Goal: Find specific page/section: Find specific page/section

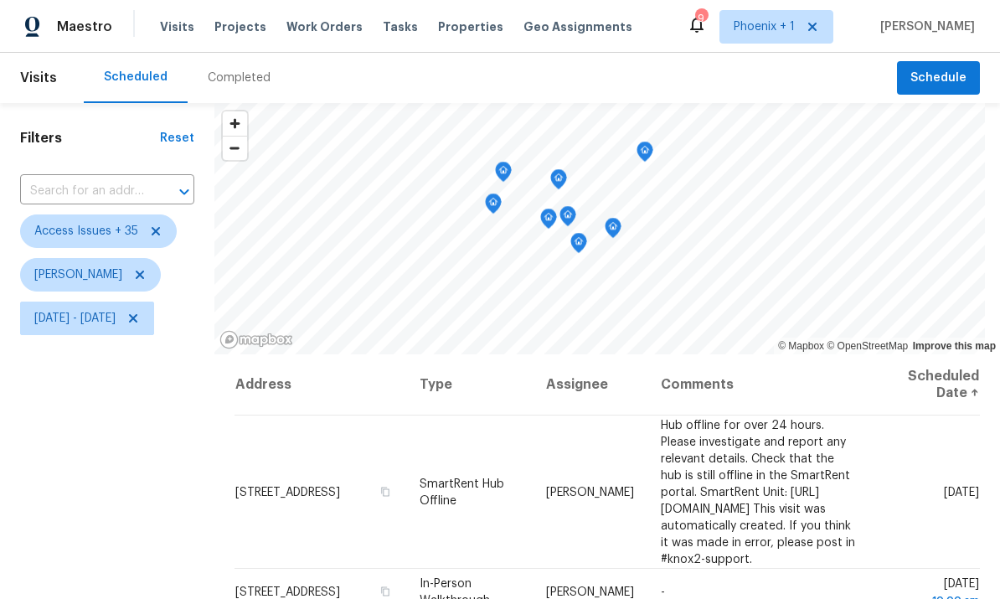
click at [511, 168] on icon "Map marker" at bounding box center [503, 171] width 15 height 19
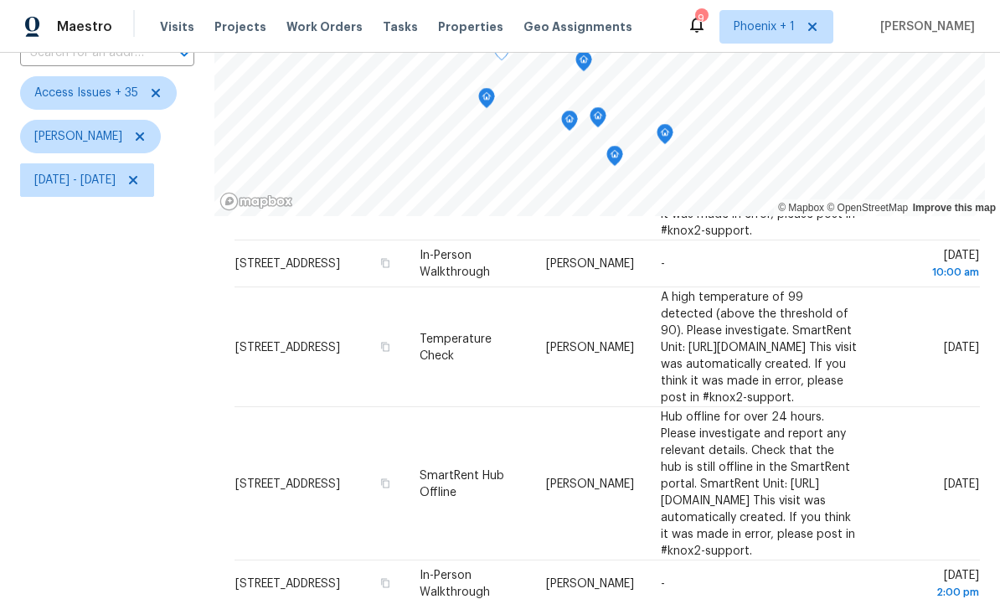
scroll to position [95, 0]
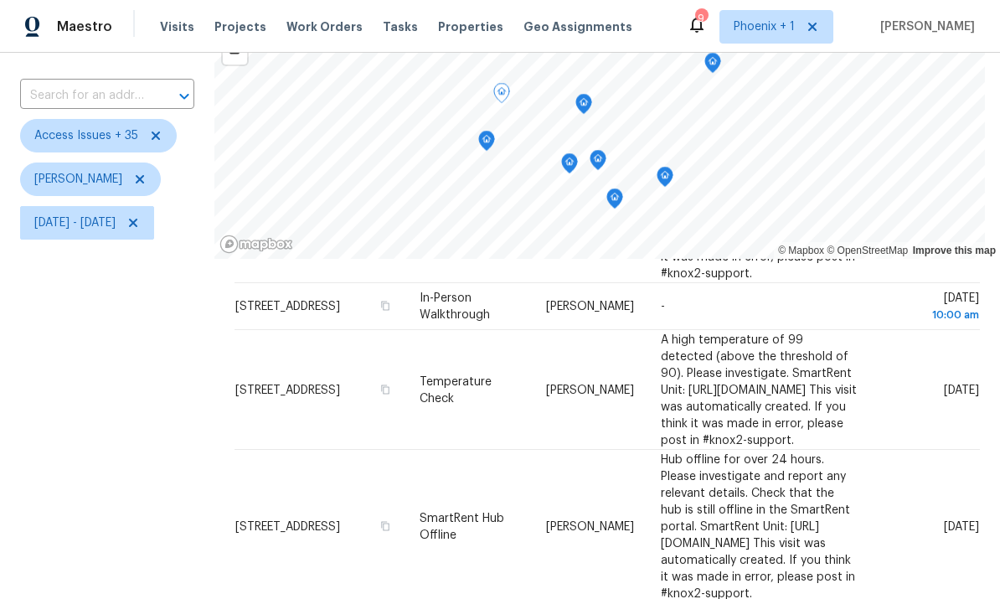
click at [494, 139] on icon "Map marker" at bounding box center [486, 140] width 15 height 19
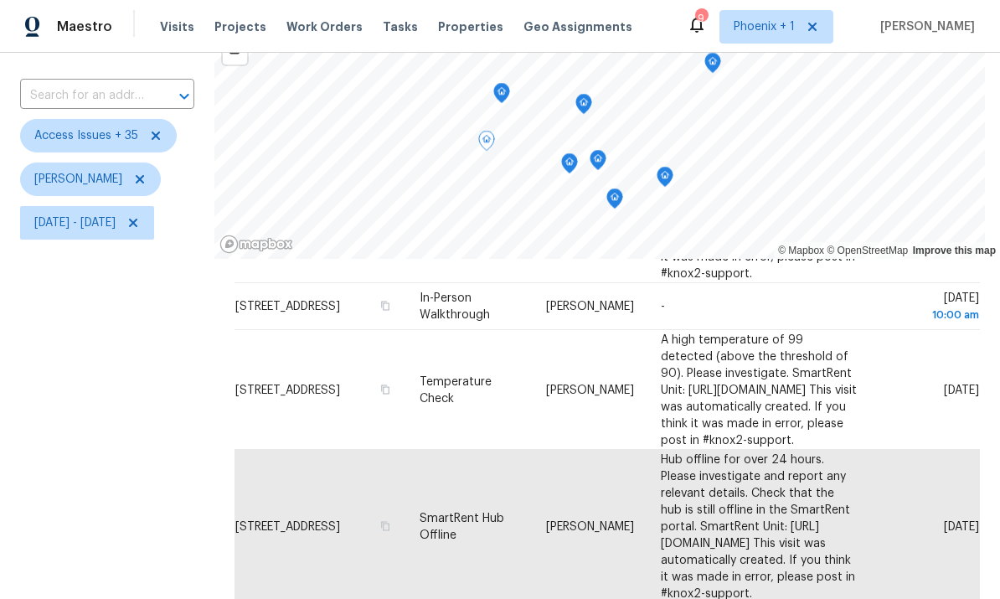
click at [577, 160] on icon "Map marker" at bounding box center [569, 163] width 15 height 19
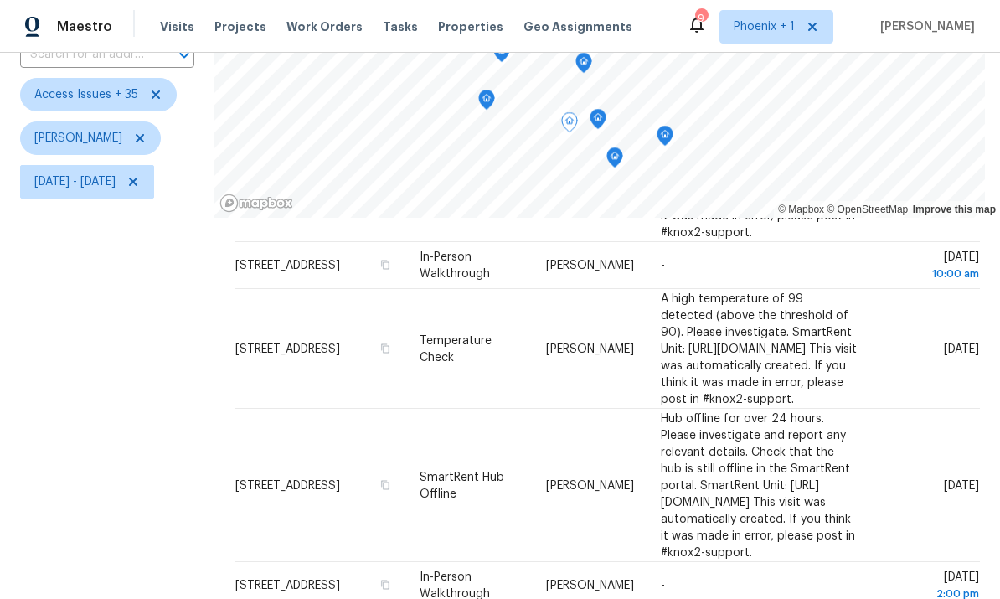
scroll to position [81, 0]
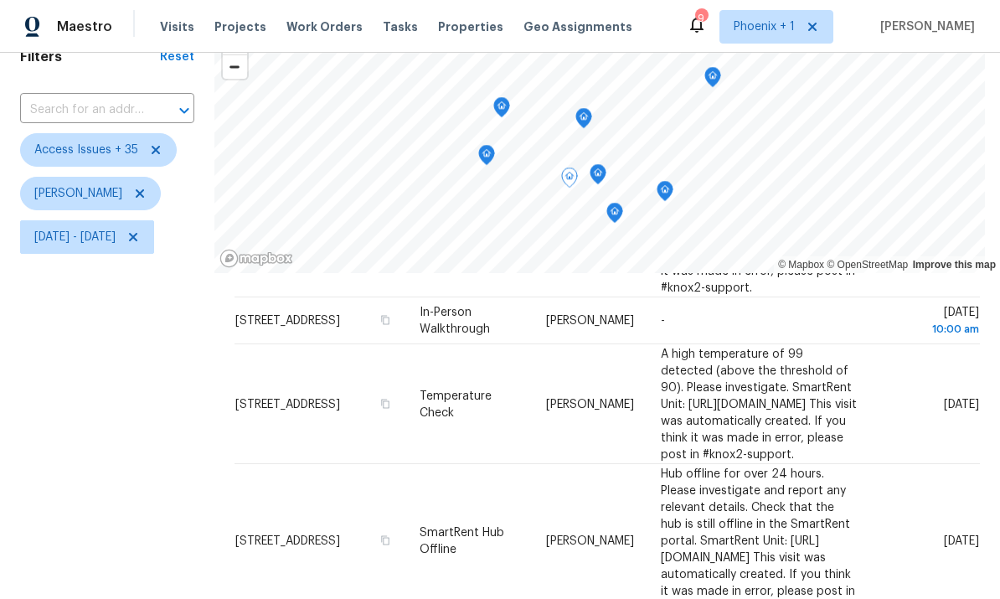
click at [622, 216] on icon "Map marker" at bounding box center [614, 212] width 15 height 19
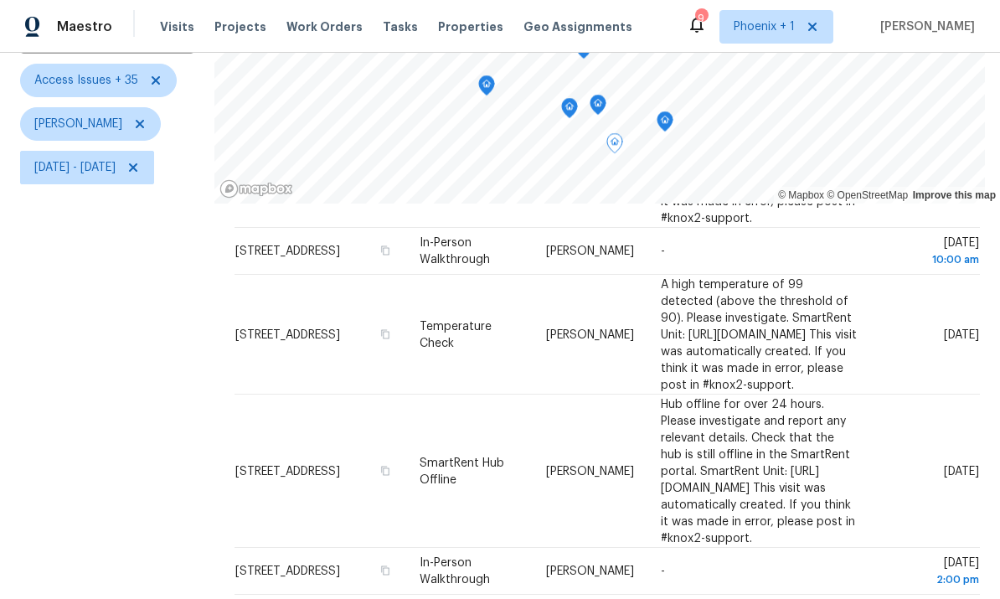
scroll to position [145, 0]
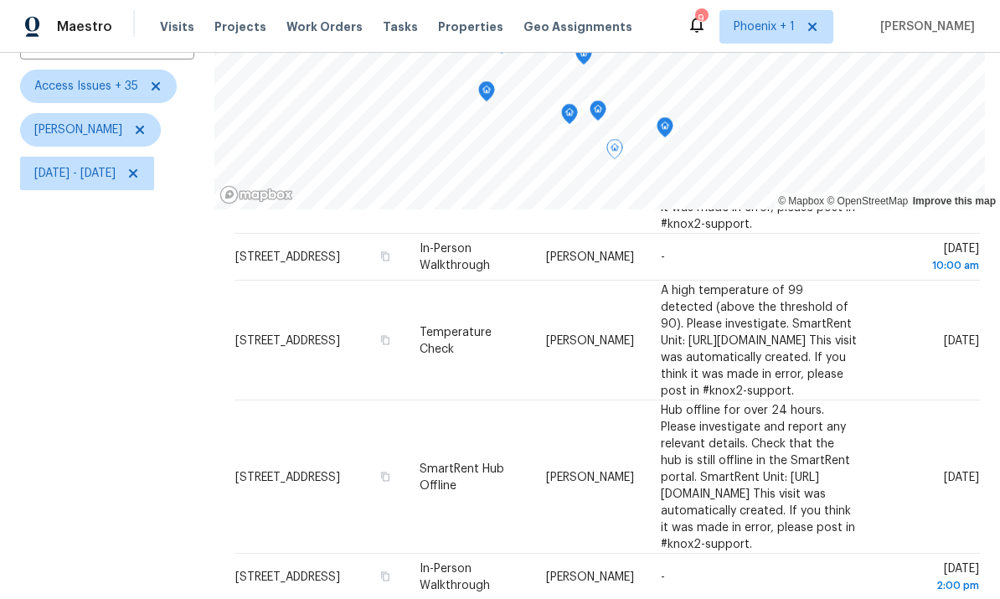
click at [605, 104] on icon "Map marker" at bounding box center [597, 110] width 15 height 19
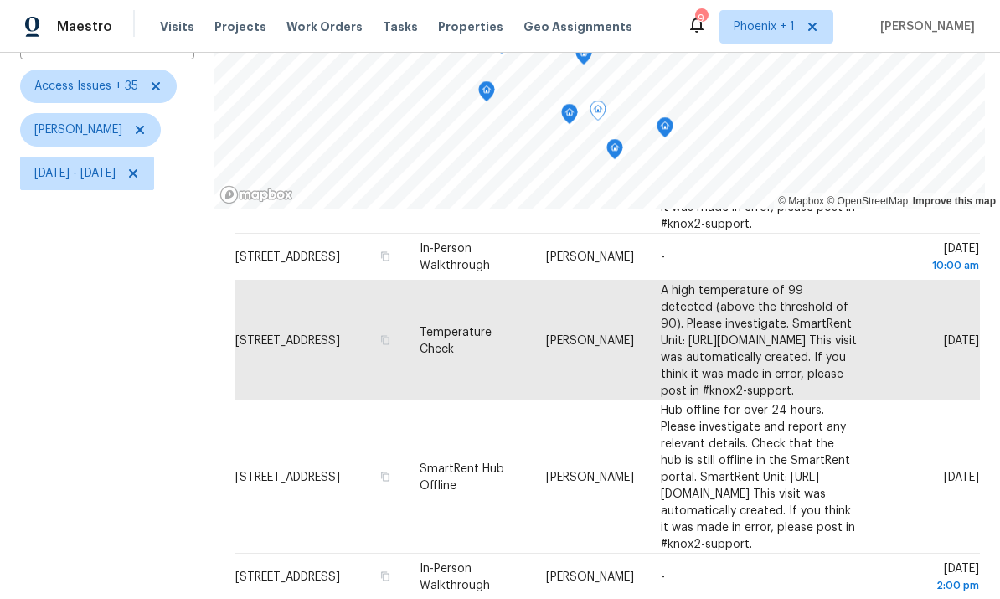
click at [672, 127] on icon "Map marker" at bounding box center [664, 127] width 15 height 19
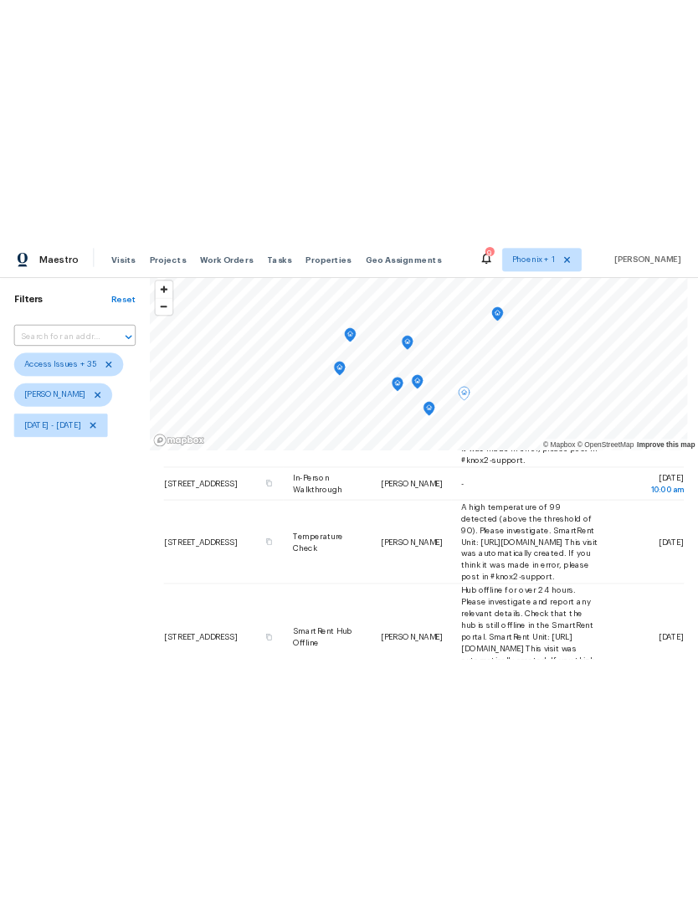
scroll to position [49, 0]
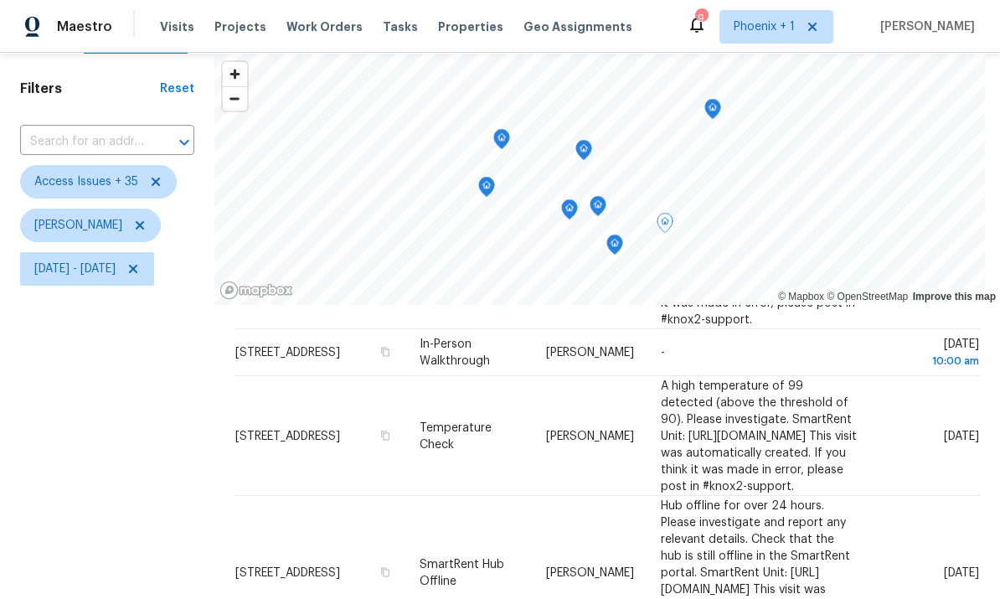
click at [697, 108] on icon "Map marker" at bounding box center [712, 109] width 15 height 19
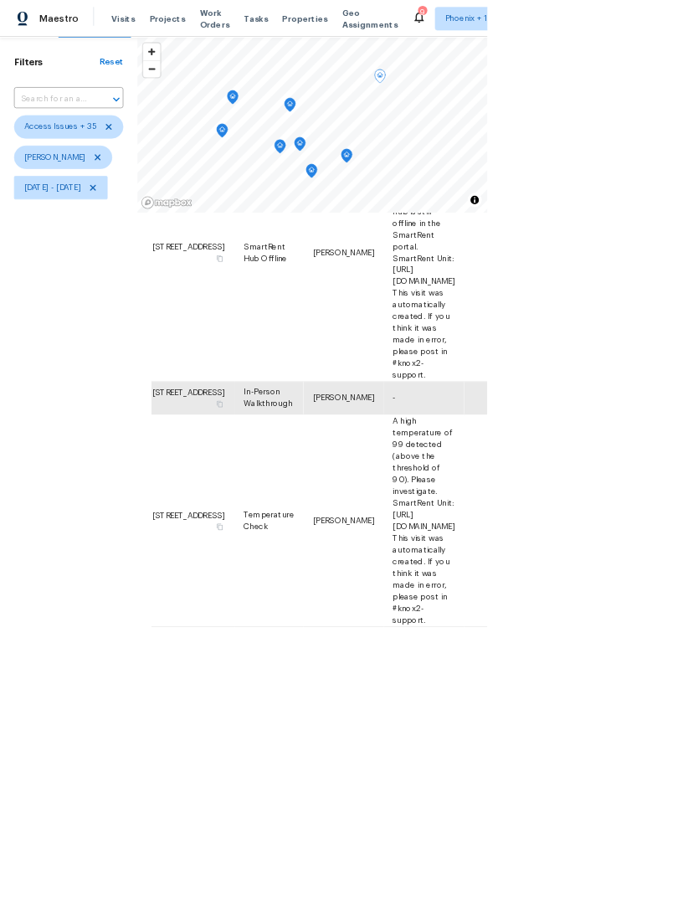
scroll to position [59, 0]
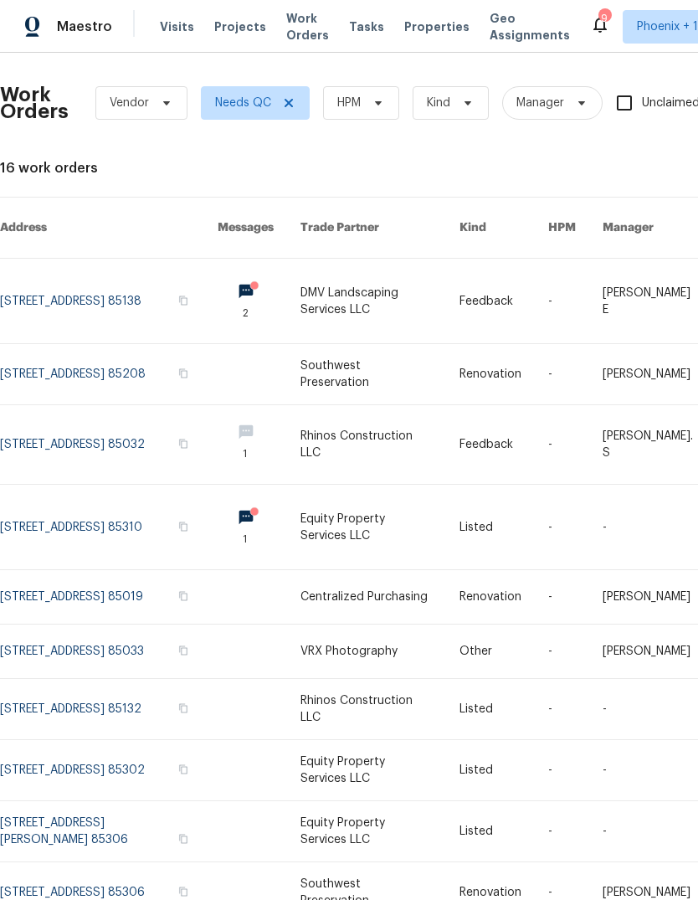
click at [173, 28] on span "Visits" at bounding box center [177, 26] width 34 height 17
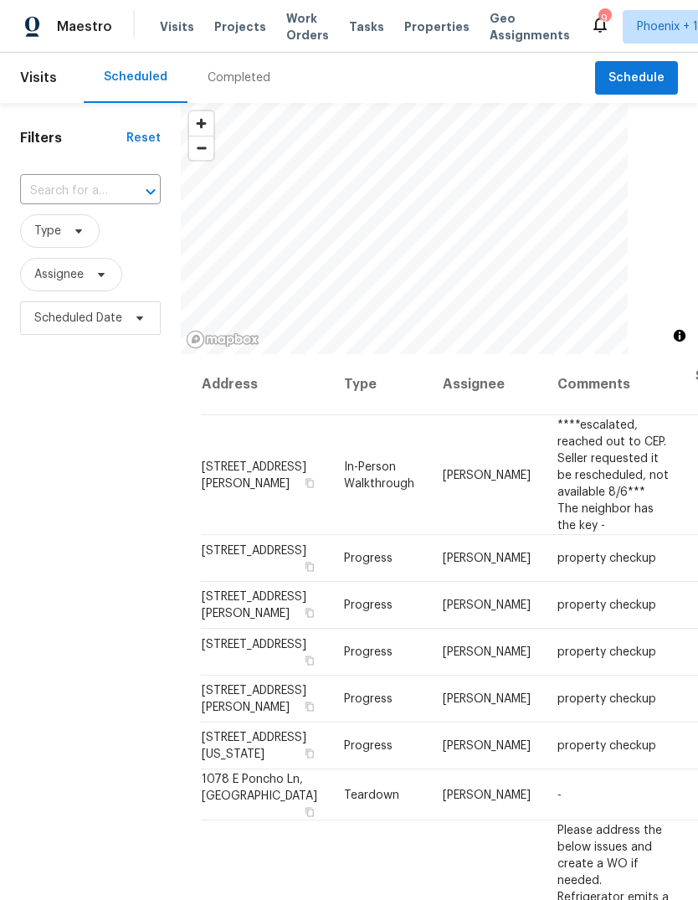
click at [102, 195] on input "text" at bounding box center [67, 191] width 94 height 26
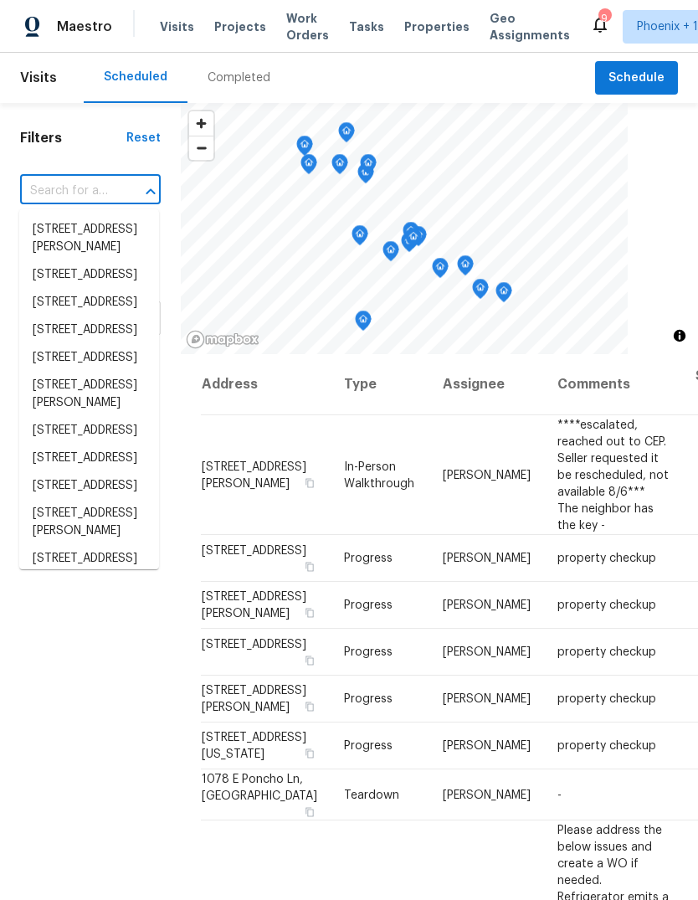
click at [219, 67] on div "Completed" at bounding box center [239, 78] width 103 height 50
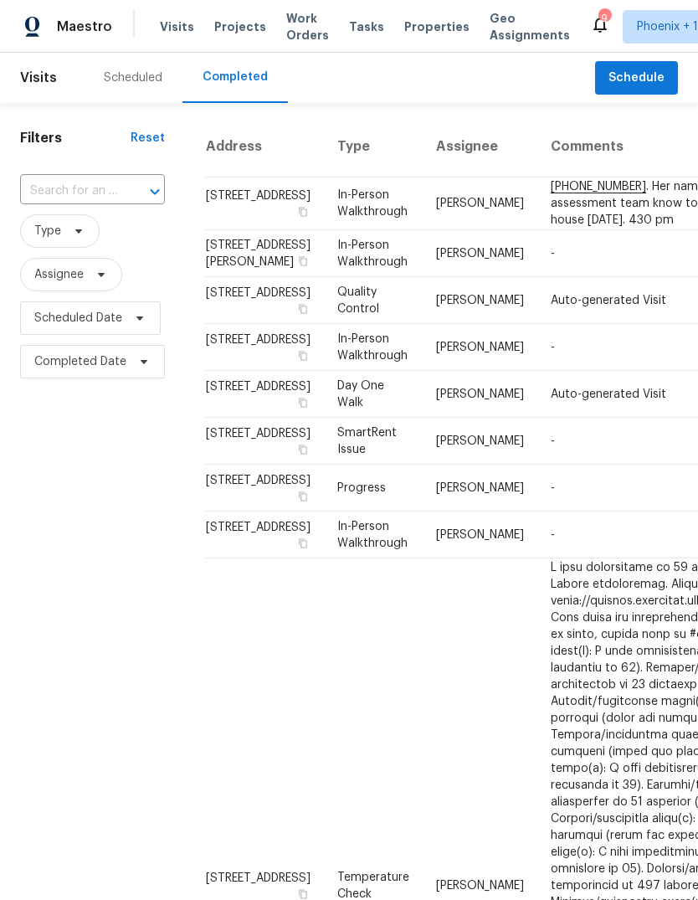
click at [99, 178] on input "text" at bounding box center [69, 191] width 98 height 26
